Goal: Task Accomplishment & Management: Use online tool/utility

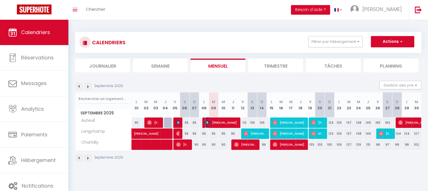
click at [218, 123] on span "[PERSON_NAME]" at bounding box center [221, 122] width 32 height 11
select select "OK"
select select "1"
select select "0"
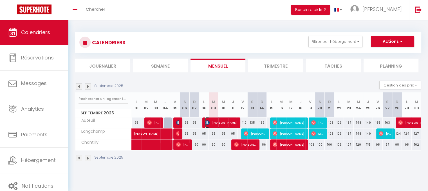
select select "1"
select select
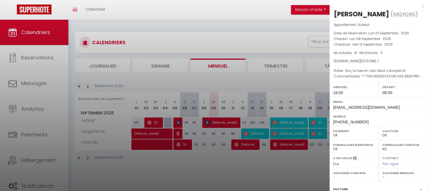
click at [419, 7] on div "x" at bounding box center [376, 6] width 94 height 7
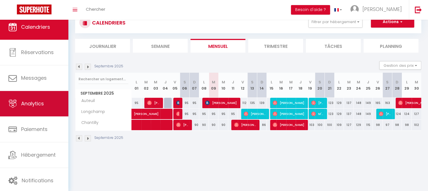
scroll to position [7, 0]
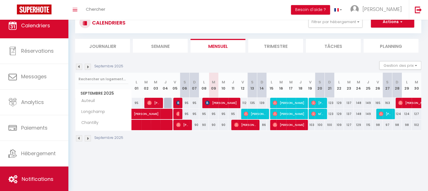
click at [48, 178] on span "Notifications" at bounding box center [38, 178] width 32 height 7
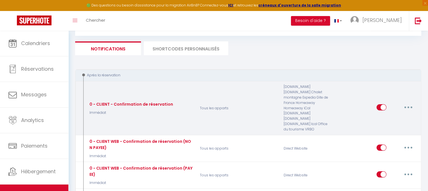
scroll to position [28, 0]
click at [409, 104] on button "button" at bounding box center [408, 107] width 16 height 9
click at [154, 114] on div "0 - CLIENT - Confirmation de réservation Immédiat" at bounding box center [140, 108] width 112 height 48
click at [411, 103] on button "button" at bounding box center [408, 107] width 16 height 9
click at [200, 114] on p "Tous les apparts" at bounding box center [238, 108] width 84 height 48
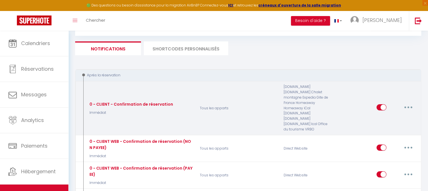
click at [145, 110] on p "Immédiat" at bounding box center [130, 112] width 85 height 5
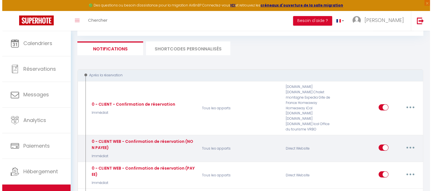
scroll to position [56, 0]
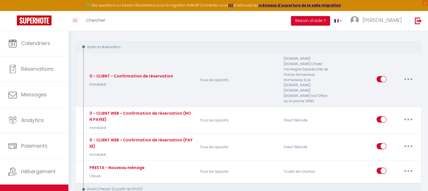
click at [411, 75] on button "button" at bounding box center [408, 79] width 16 height 9
click at [395, 87] on link "Editer" at bounding box center [394, 92] width 42 height 10
type input "0 - CLIENT - Confirmation de réservation"
select select "Immédiat"
select select "if_booking_is_paid"
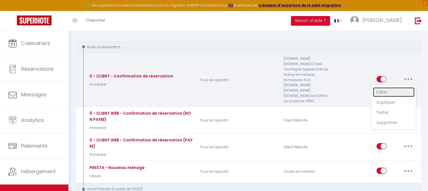
checkbox input "true"
checkbox input "false"
checkbox input "true"
radio input "true"
type input "Merci de confirmer votre réservation - [BOOKING:ID] - [GUEST:FIRST_NAME] [GUEST…"
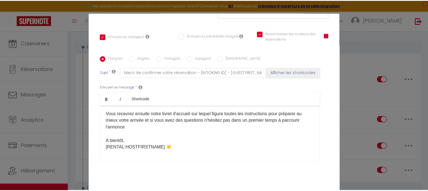
scroll to position [0, 0]
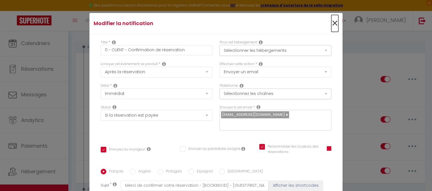
click at [331, 22] on span "×" at bounding box center [334, 23] width 7 height 17
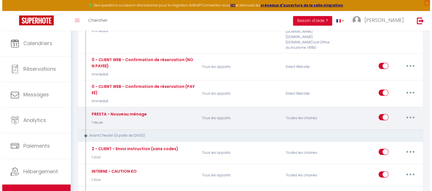
scroll to position [113, 0]
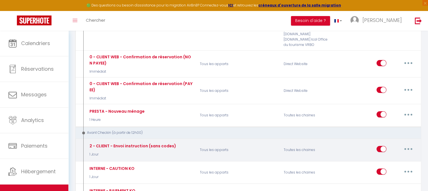
click at [409, 144] on button "button" at bounding box center [408, 148] width 16 height 9
click at [397, 157] on link "Editer" at bounding box center [394, 162] width 42 height 10
type input "2 - CLIENT - Envoi instruction (sans codes)"
select select "1 Jour"
checkbox input "true"
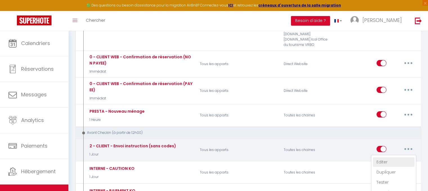
checkbox input "false"
type input "[RENTAL:NAME] - Procédure pour le checkin"
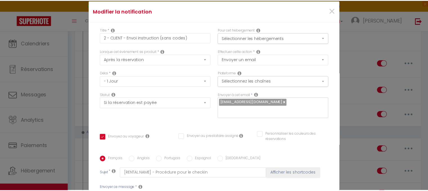
scroll to position [0, 0]
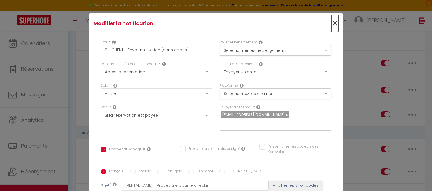
click at [331, 25] on span "×" at bounding box center [334, 23] width 7 height 17
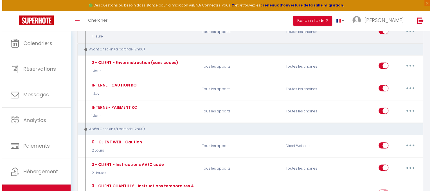
scroll to position [197, 0]
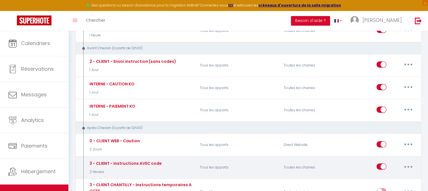
click at [408, 166] on icon "button" at bounding box center [408, 167] width 2 height 2
click at [402, 174] on link "Editer" at bounding box center [394, 179] width 42 height 10
type input "3 - CLIENT - Instructions AVEC code"
select select "3"
select select "2 Heures"
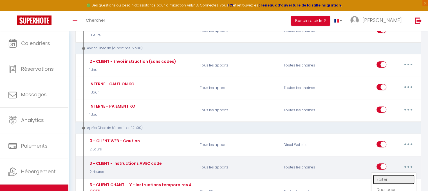
checkbox input "true"
checkbox input "false"
checkbox input "true"
type input "[RENTAL:NAME] - Instructions d'accès avec code"
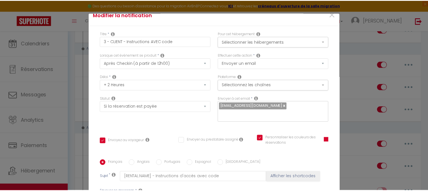
scroll to position [0, 0]
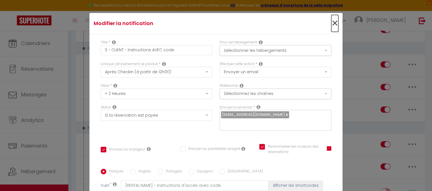
click at [331, 24] on span "×" at bounding box center [334, 23] width 7 height 17
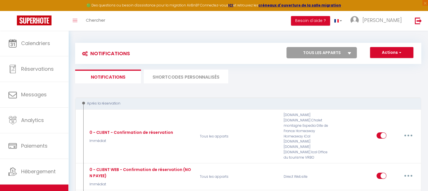
click at [193, 77] on li "SHORTCODES PERSONNALISÉS" at bounding box center [186, 76] width 84 height 14
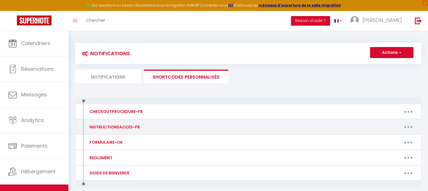
click at [410, 124] on button "button" at bounding box center [408, 126] width 16 height 9
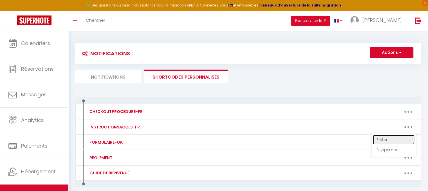
click at [401, 139] on link "Editer" at bounding box center [394, 140] width 42 height 10
type input "INSTRUCTIONSACCES-FR"
type textarea "Il ne vous reste plus qu’à venir avec vos valises, en effet tout est fourni dan…"
type textarea "1 . Rentrer dans la résidence, la première porte est libre d'accès. 2. Tirer su…"
type textarea "1 . Au pied de l'immeuble [STREET_ADDRESS][PERSON_NAME], appuyez sur le bouton …"
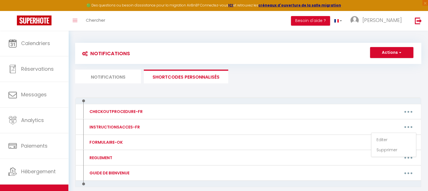
type textarea "1 . Au pied de l'immeuble [STREET_ADDRESS][PERSON_NAME], appuyez sur le bouton …"
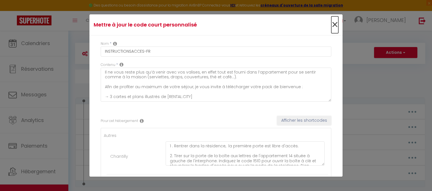
click at [331, 25] on span "×" at bounding box center [334, 24] width 7 height 17
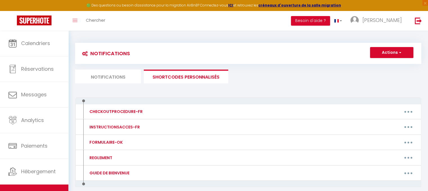
click at [118, 75] on li "Notifications" at bounding box center [108, 76] width 66 height 14
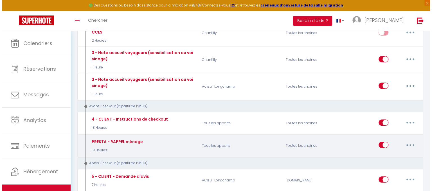
scroll to position [366, 0]
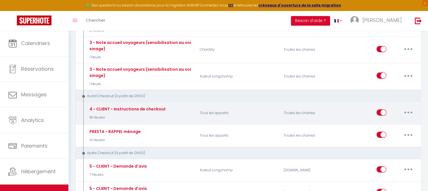
click at [405, 108] on button "button" at bounding box center [408, 112] width 16 height 9
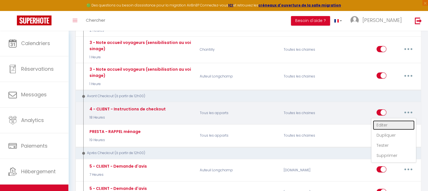
click at [392, 120] on link "Editer" at bounding box center [394, 125] width 42 height 10
type input "4 - CLIENT - Instructions de checkout"
select select "18 Heures"
checkbox input "true"
checkbox input "false"
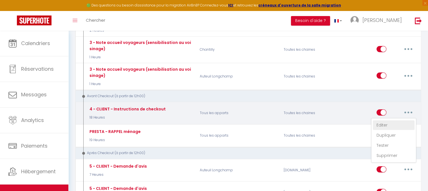
checkbox input "false"
type input "[RENTAL:NAME] - Procédure pour votre départ"
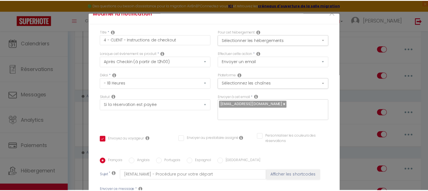
scroll to position [0, 0]
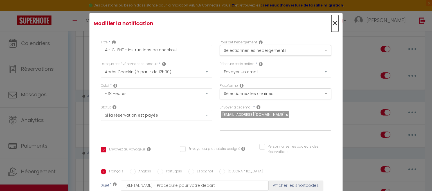
click at [331, 25] on span "×" at bounding box center [334, 23] width 7 height 17
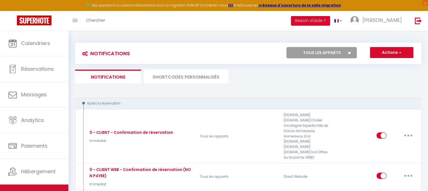
click at [209, 75] on li "SHORTCODES PERSONNALISÉS" at bounding box center [186, 76] width 84 height 14
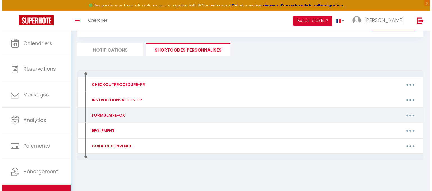
scroll to position [28, 0]
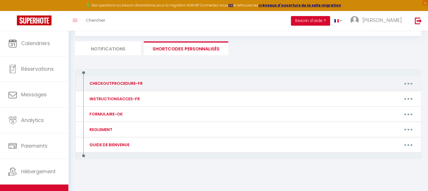
click at [133, 83] on div "CHECKOUTPROCEDURE-FR" at bounding box center [115, 83] width 55 height 6
click at [409, 82] on button "button" at bounding box center [408, 83] width 16 height 9
click at [394, 96] on link "Editer" at bounding box center [394, 96] width 42 height 10
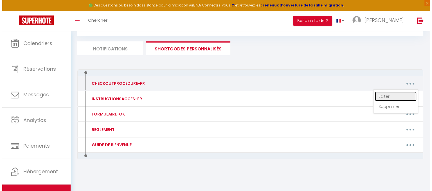
type input "CHECKOUTPROCEDURE-FR"
type textarea "Bonsoir [GUEST:FIRST_NAME], j'espère que vous allez bien et que tout se déroule…"
type textarea "Loremip [DOLOR:SITAM_CONS], A'elitse doe temp incid utla et dol magn al enimadm…"
type textarea "Loremip [DOLOR:SITAM_CONS], a'elitse doe temp incid utla et dol magn al enimadm…"
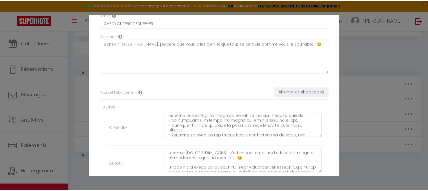
scroll to position [0, 0]
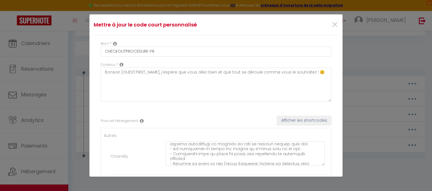
click at [324, 13] on div "Mettre à jour le code court personnalisé × Nom * CHECKOUTPROCEDURE-FR Contenu *…" at bounding box center [215, 95] width 253 height 191
click at [331, 26] on span "×" at bounding box center [334, 24] width 7 height 17
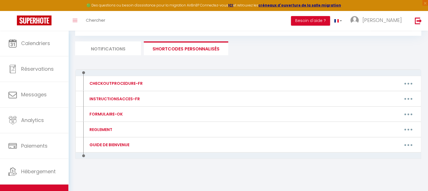
click at [118, 52] on li "Notifications" at bounding box center [108, 48] width 66 height 14
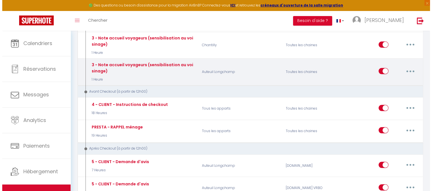
scroll to position [394, 0]
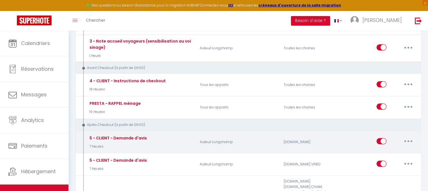
click at [410, 136] on button "button" at bounding box center [408, 140] width 16 height 9
click at [382, 149] on link "Editer" at bounding box center [394, 154] width 42 height 10
type input "5 - CLIENT - Demande d'avis"
select select "7 Heures"
checkbox input "true"
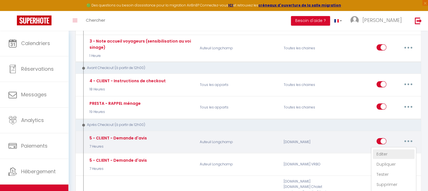
checkbox input "false"
type input "[GUEST:FIRST_NAME], voici un cadeau pour vous avant de quitter [RENTAL:CITY]"
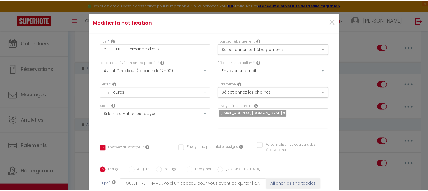
scroll to position [0, 0]
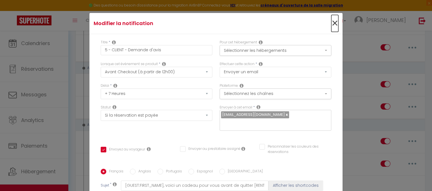
click at [331, 24] on span "×" at bounding box center [334, 23] width 7 height 17
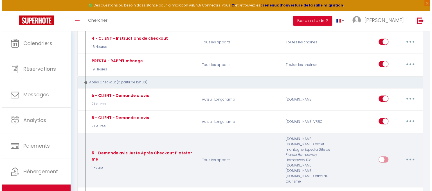
scroll to position [450, 0]
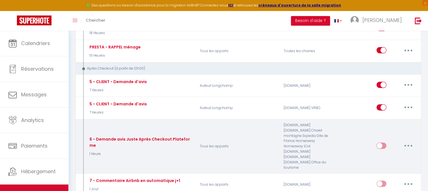
click at [408, 141] on button "button" at bounding box center [408, 145] width 16 height 9
click at [384, 153] on link "Editer" at bounding box center [394, 158] width 42 height 10
type input "6 - Demande avis Juste Après Checkout Plateforme"
select select "1 Heure"
checkbox input "true"
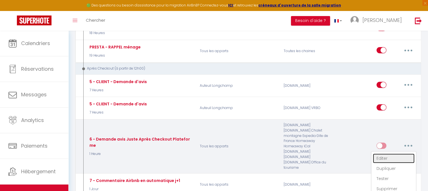
checkbox input "false"
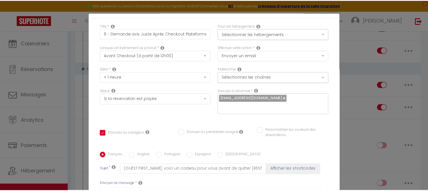
scroll to position [0, 0]
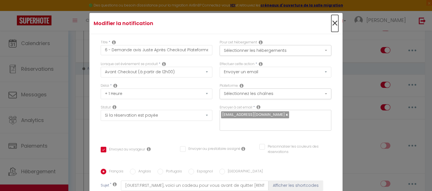
click at [331, 25] on span "×" at bounding box center [334, 23] width 7 height 17
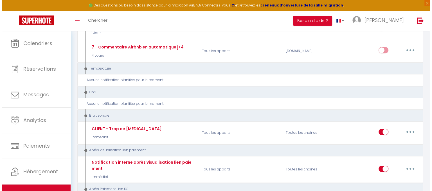
scroll to position [619, 0]
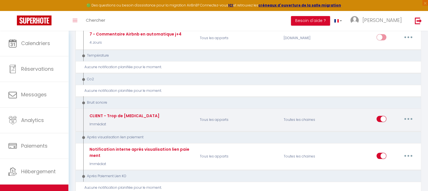
click at [409, 114] on button "button" at bounding box center [408, 118] width 16 height 9
click at [404, 127] on link "Editer" at bounding box center [394, 132] width 42 height 10
type input "CLIENT - Trop de [MEDICAL_DATA]"
select select "8"
checkbox input "true"
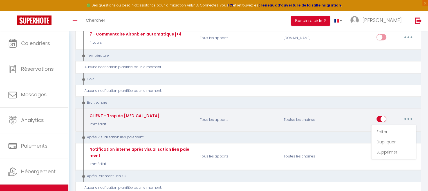
type input "[RENTAL:NAME] - Alerte trop de [MEDICAL_DATA]"
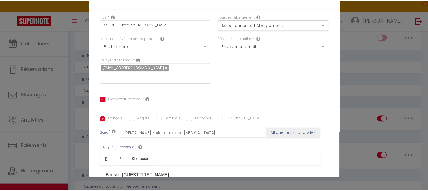
scroll to position [0, 0]
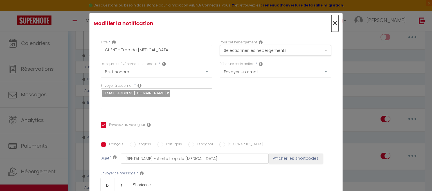
click at [331, 18] on span "×" at bounding box center [334, 23] width 7 height 17
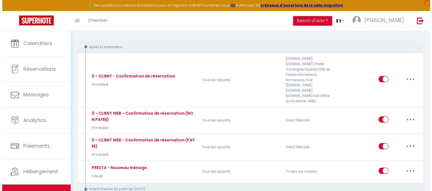
scroll to position [84, 0]
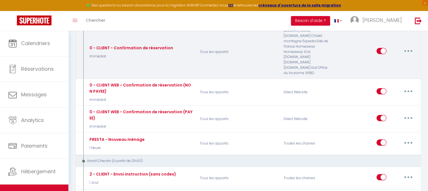
click at [407, 46] on button "button" at bounding box center [408, 50] width 16 height 9
click at [387, 59] on link "Editer" at bounding box center [394, 64] width 42 height 10
type input "0 - CLIENT - Confirmation de réservation"
select select "1"
checkbox input "true"
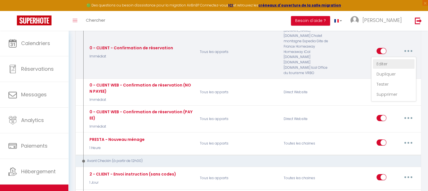
checkbox input "false"
checkbox input "true"
type input "Merci de confirmer votre réservation - [BOOKING:ID] - [GUEST:FIRST_NAME] [GUEST…"
select select "if_booking_is_paid"
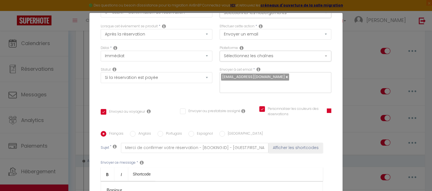
scroll to position [28, 0]
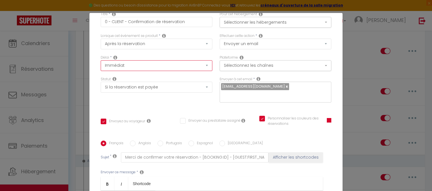
click at [151, 66] on select "Immédiat + 10 Minutes + 1 Heure + 2 Heures + 3 Heures + 4 Heures + 5 Heures + 6…" at bounding box center [157, 65] width 112 height 11
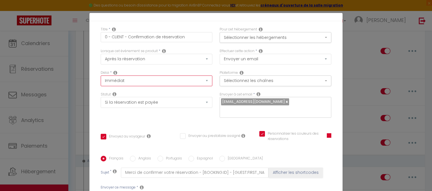
scroll to position [0, 0]
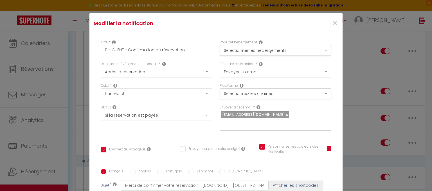
click at [89, 71] on div "Titre * 0 - CLIENT - Confirmation de réservation Pour cet hébergement Sélection…" at bounding box center [215, 168] width 253 height 269
click at [331, 22] on span "×" at bounding box center [334, 23] width 7 height 17
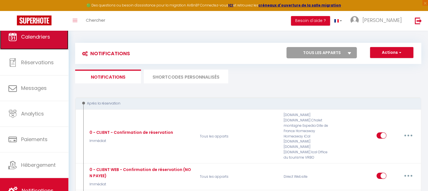
click at [43, 38] on span "Calendriers" at bounding box center [35, 36] width 29 height 7
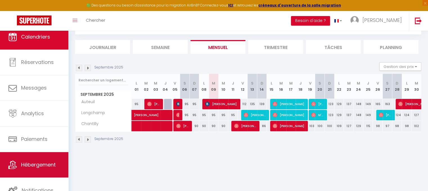
scroll to position [30, 0]
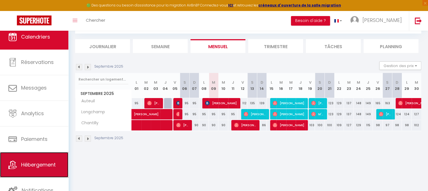
click at [28, 162] on span "Hébergement" at bounding box center [38, 164] width 35 height 7
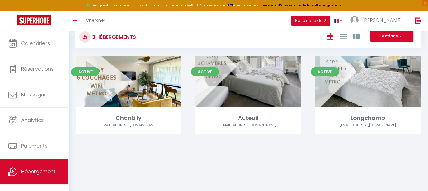
scroll to position [30, 0]
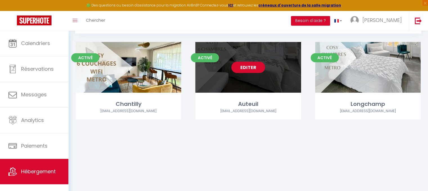
click at [248, 66] on link "Editer" at bounding box center [248, 67] width 34 height 11
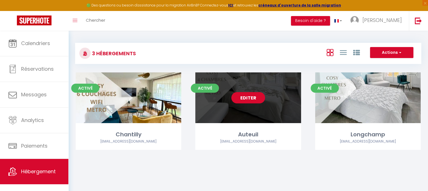
select select "3"
select select "2"
select select "1"
select select
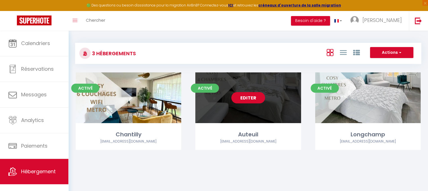
select select "28"
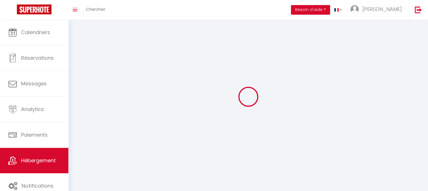
select select
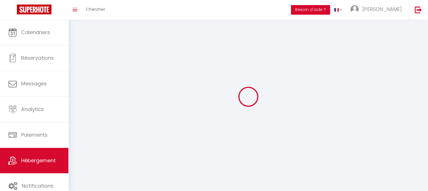
select select
checkbox input "false"
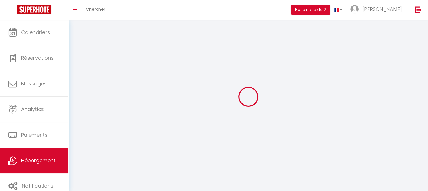
select select
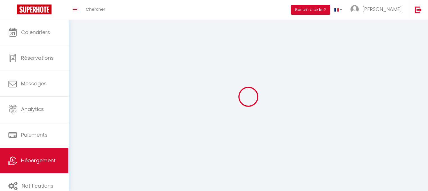
select select
checkbox input "false"
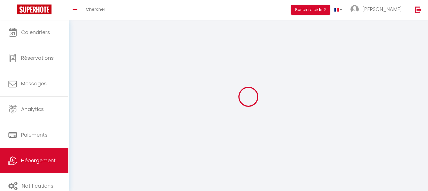
checkbox input "false"
select select
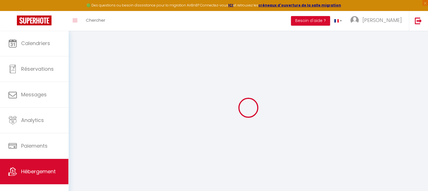
select select
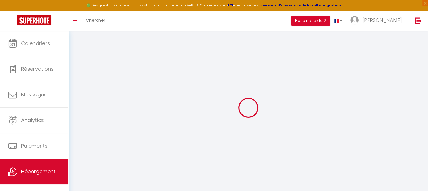
select select
checkbox input "false"
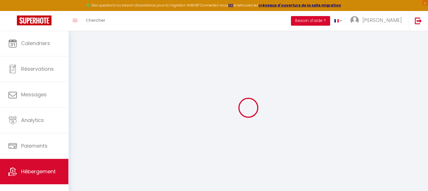
select select
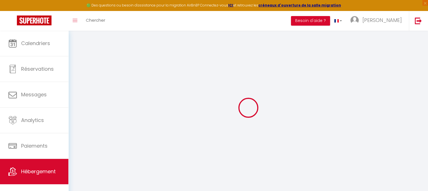
select select
checkbox input "false"
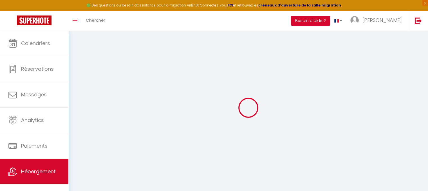
checkbox input "false"
select select
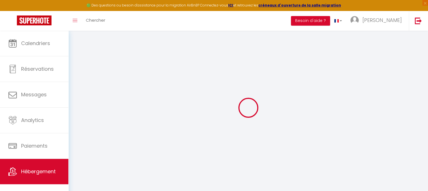
select select
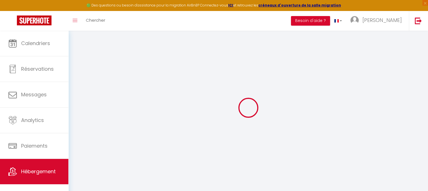
checkbox input "false"
select select
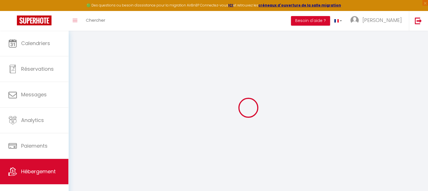
select select
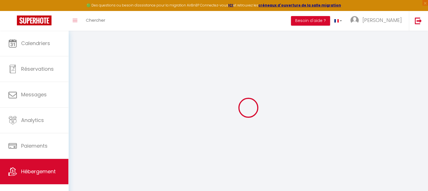
select select
checkbox input "false"
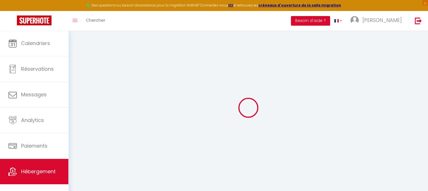
checkbox input "false"
select select
type input "Auteuil"
type input "[PERSON_NAME]"
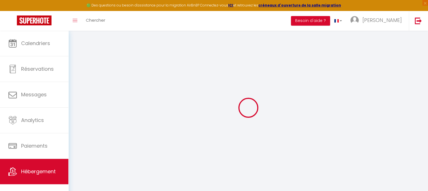
type input "Orain"
type input "[STREET_ADDRESS][PERSON_NAME]"
type input "35000"
type input "[GEOGRAPHIC_DATA]"
select select "12"
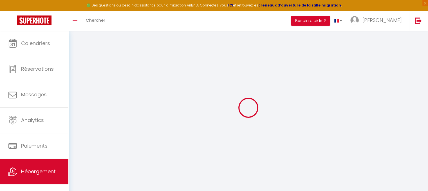
select select "4"
select select "2"
type input "120"
type input "10"
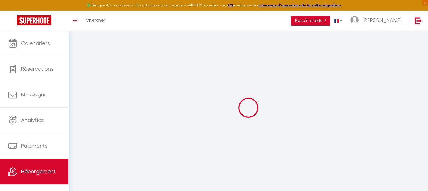
type input "120"
type input "4"
type input "3.52"
type input "350"
select select
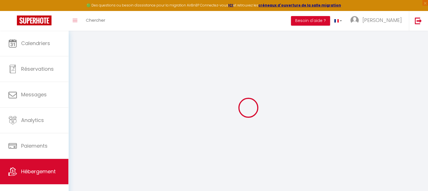
select select
type input "[STREET_ADDRESS][PERSON_NAME]"
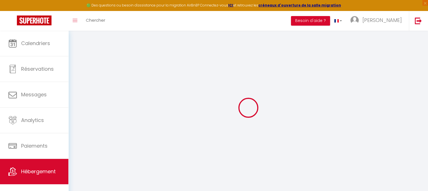
type input "35000"
type input "[GEOGRAPHIC_DATA]"
type input "[EMAIL_ADDRESS][DOMAIN_NAME]"
select select "4230"
checkbox input "false"
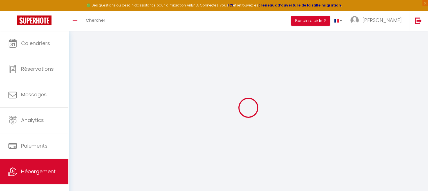
checkbox input "true"
checkbox input "false"
radio input "true"
type input "0"
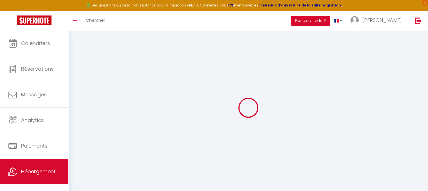
type input "120"
type input "0"
select select
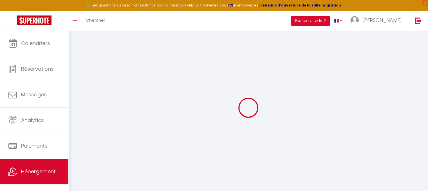
select select
checkbox input "false"
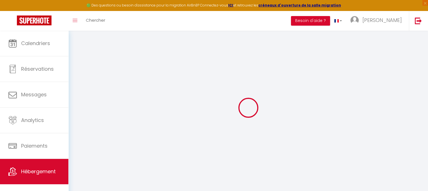
checkbox input "true"
checkbox input "false"
select select
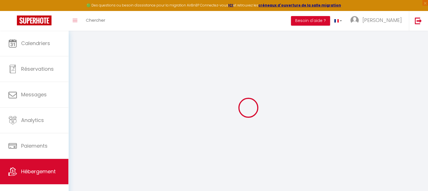
select select
checkbox input "false"
checkbox input "true"
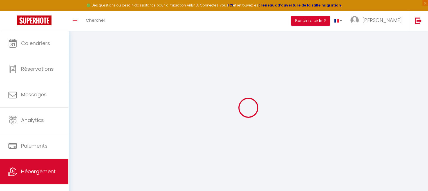
checkbox input "true"
checkbox input "false"
checkbox input "true"
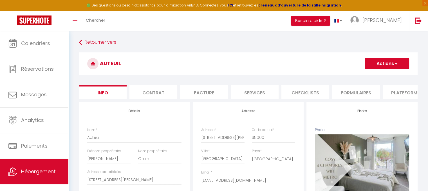
click at [153, 92] on li "Contrat" at bounding box center [153, 92] width 48 height 14
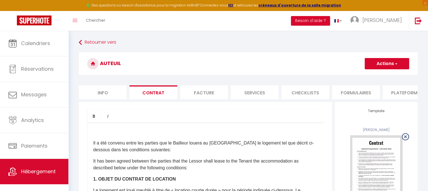
click at [205, 95] on li "Facture" at bounding box center [204, 92] width 48 height 14
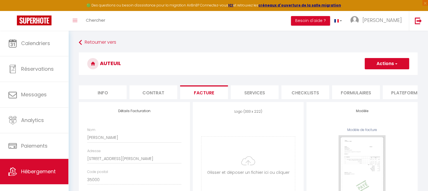
click at [269, 93] on li "Services" at bounding box center [255, 92] width 48 height 14
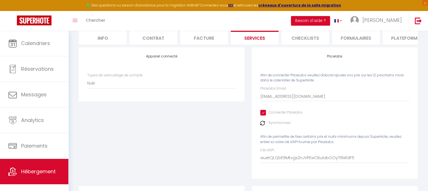
scroll to position [9, 0]
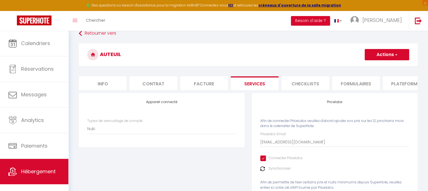
click at [308, 86] on li "Checklists" at bounding box center [305, 83] width 48 height 14
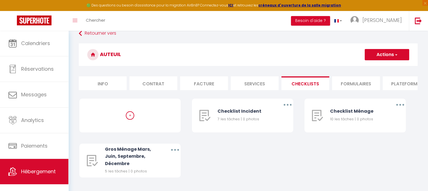
click at [357, 82] on li "Formulaires" at bounding box center [356, 83] width 48 height 14
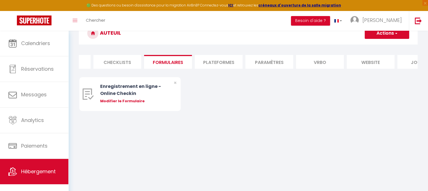
scroll to position [0, 191]
click at [224, 62] on li "Plateformes" at bounding box center [215, 62] width 48 height 14
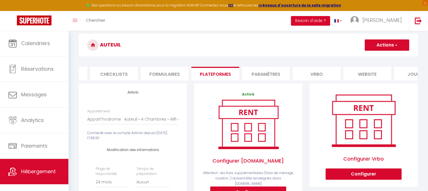
scroll to position [18, 0]
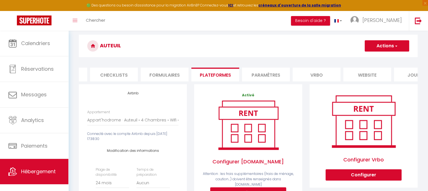
click at [266, 77] on li "Paramètres" at bounding box center [266, 75] width 48 height 14
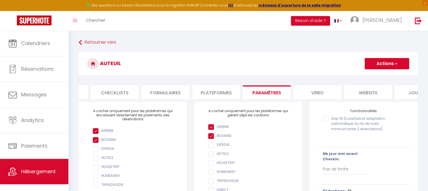
scroll to position [0, 218]
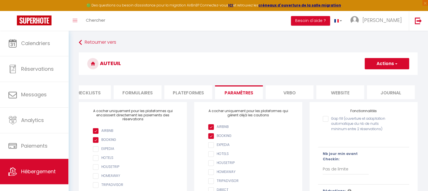
click at [335, 93] on li "website" at bounding box center [340, 92] width 48 height 14
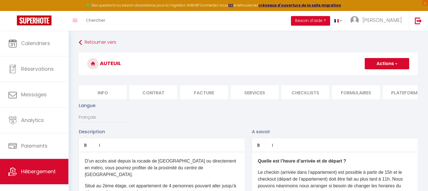
click at [102, 94] on li "Info" at bounding box center [103, 92] width 48 height 14
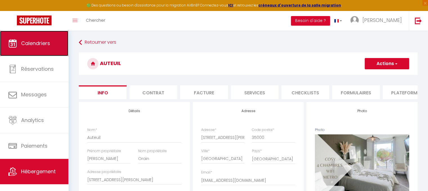
click at [11, 48] on link "Calendriers" at bounding box center [34, 43] width 68 height 25
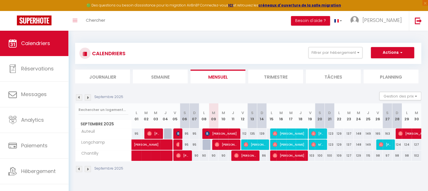
click at [77, 170] on img at bounding box center [79, 169] width 6 height 6
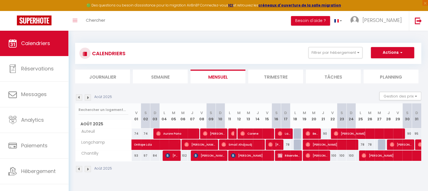
click at [77, 170] on img at bounding box center [79, 169] width 6 height 6
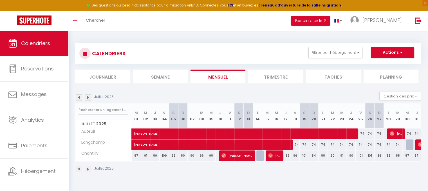
click at [78, 170] on img at bounding box center [79, 169] width 6 height 6
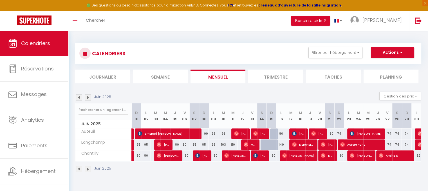
click at [86, 170] on img at bounding box center [88, 169] width 6 height 6
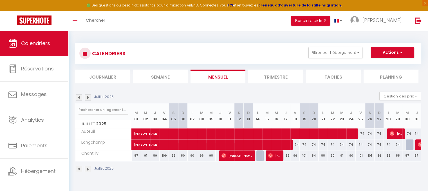
click at [86, 170] on img at bounding box center [88, 169] width 6 height 6
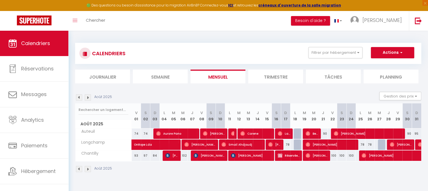
click at [86, 170] on img at bounding box center [88, 169] width 6 height 6
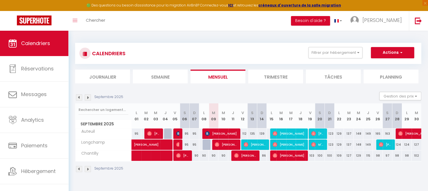
click at [87, 170] on img at bounding box center [88, 169] width 6 height 6
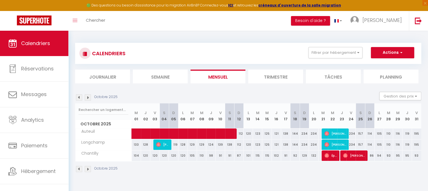
click at [86, 168] on img at bounding box center [88, 169] width 6 height 6
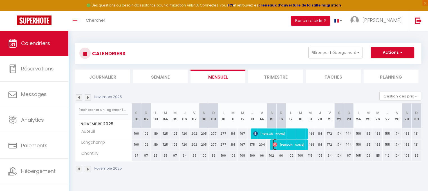
click at [290, 145] on span "[PERSON_NAME]" at bounding box center [289, 144] width 32 height 11
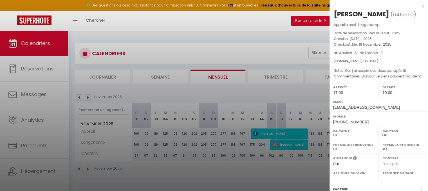
click at [418, 10] on h2 "[PERSON_NAME] ( 6415550 )" at bounding box center [379, 15] width 90 height 10
click at [419, 6] on div "x" at bounding box center [376, 6] width 94 height 7
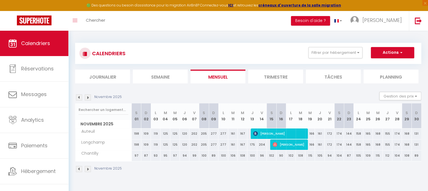
click at [80, 170] on img at bounding box center [79, 169] width 6 height 6
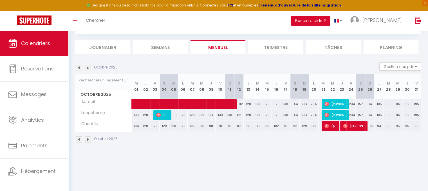
scroll to position [30, 0]
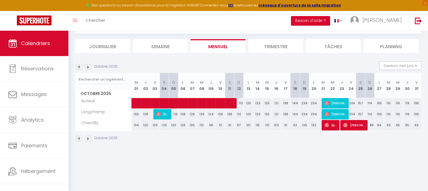
click at [79, 138] on img at bounding box center [79, 138] width 6 height 6
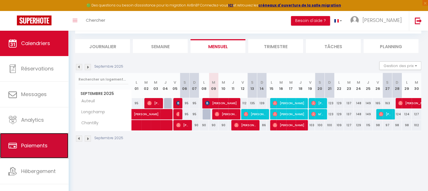
click at [40, 144] on span "Paiements" at bounding box center [34, 145] width 26 height 7
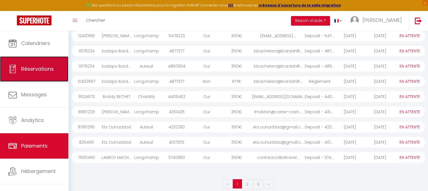
click at [26, 67] on span "Réservations" at bounding box center [37, 68] width 33 height 7
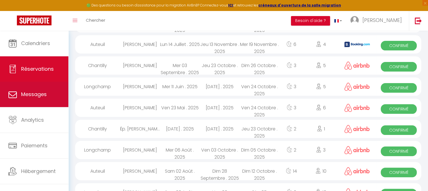
scroll to position [395, 0]
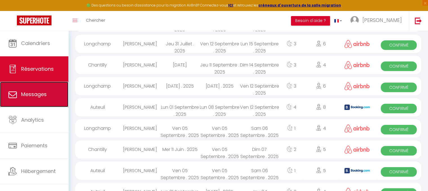
click at [45, 95] on span "Messages" at bounding box center [34, 94] width 26 height 7
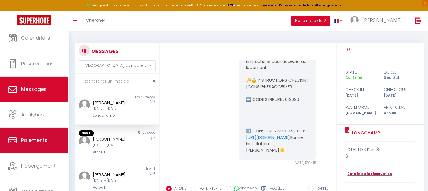
scroll to position [6, 0]
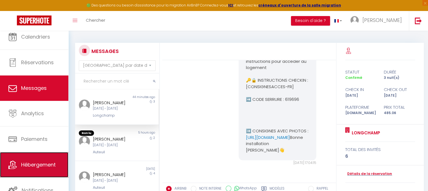
click at [47, 166] on span "Hébergement" at bounding box center [38, 164] width 35 height 7
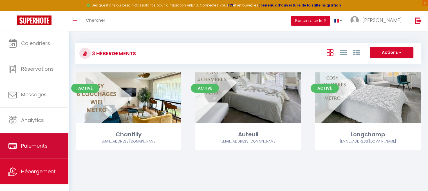
scroll to position [6, 0]
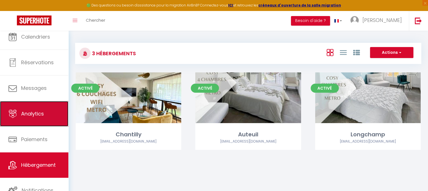
click at [47, 114] on link "Analytics" at bounding box center [34, 113] width 68 height 25
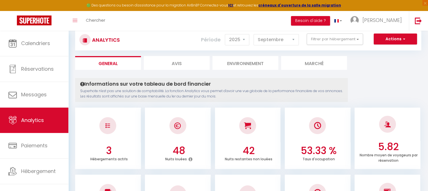
scroll to position [11, 0]
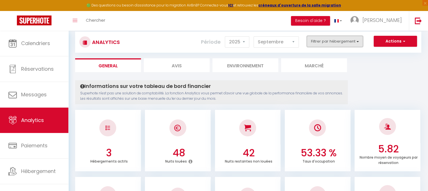
click at [321, 37] on button "Filtrer par hébergement" at bounding box center [335, 41] width 56 height 11
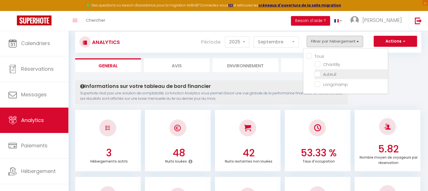
click at [345, 77] on li "Auteuil" at bounding box center [351, 74] width 73 height 10
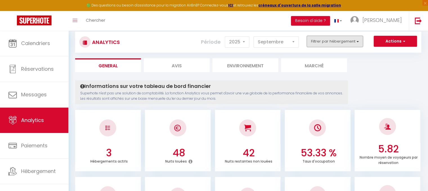
click at [321, 41] on button "Filtrer par hébergement" at bounding box center [335, 41] width 56 height 11
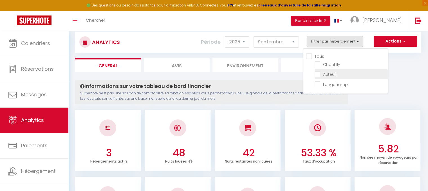
click at [316, 72] on input "checkbox" at bounding box center [351, 74] width 73 height 6
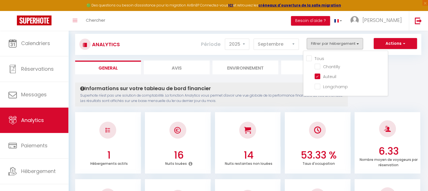
scroll to position [0, 0]
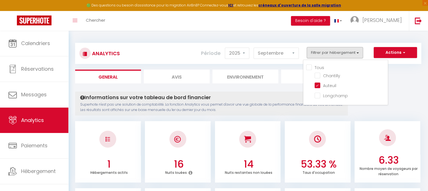
click at [178, 75] on li "Avis" at bounding box center [177, 76] width 66 height 14
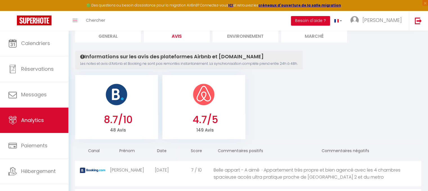
scroll to position [28, 0]
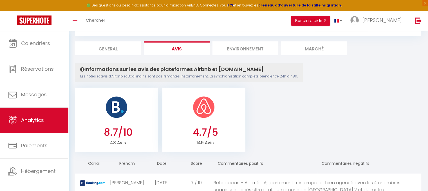
click at [247, 51] on li "Environnement" at bounding box center [245, 48] width 66 height 14
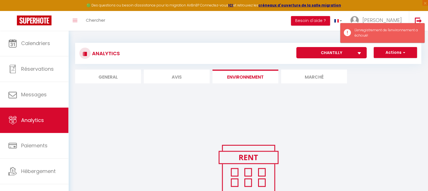
click at [324, 81] on li "Marché" at bounding box center [314, 76] width 66 height 14
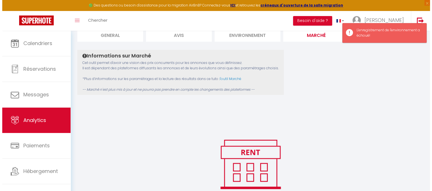
scroll to position [84, 0]
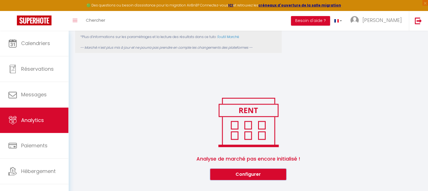
click at [270, 174] on button "Configurer" at bounding box center [248, 174] width 76 height 11
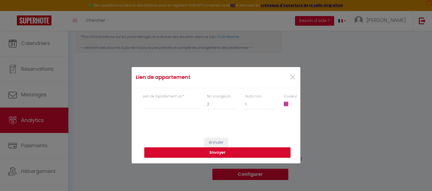
click at [159, 98] on label "Lien de l'apartement url" at bounding box center [162, 96] width 39 height 5
click at [159, 99] on input "Lien de l'apartement url" at bounding box center [171, 104] width 57 height 10
click at [165, 116] on div "Lien de l'apartement url * Nb voyageurs 1 2 3 4 5 6 7 8 9 10 11 12 13 14 15 16 …" at bounding box center [216, 104] width 169 height 33
click at [164, 103] on input "Lien de l'apartement url" at bounding box center [171, 104] width 57 height 10
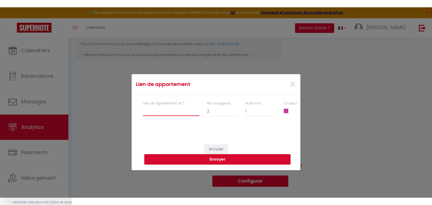
scroll to position [69, 0]
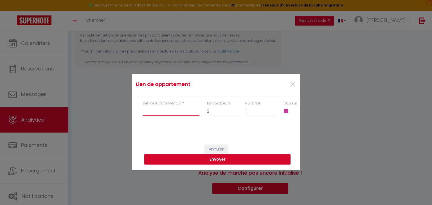
click at [162, 109] on input "Lien de l'apartement url" at bounding box center [171, 111] width 57 height 10
paste input "[URL][DOMAIN_NAME][DATE][DATE]"
click at [229, 160] on button "Envoyer" at bounding box center [217, 159] width 146 height 11
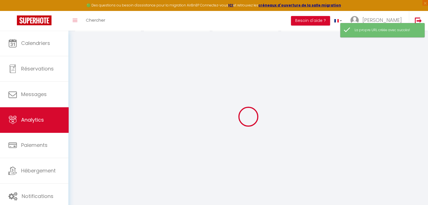
scroll to position [69, 0]
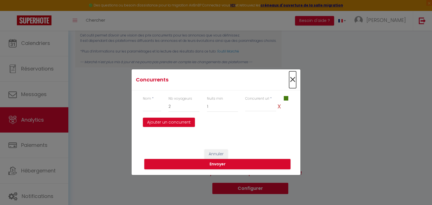
click at [292, 82] on span "×" at bounding box center [292, 79] width 7 height 17
